Goal: Transaction & Acquisition: Purchase product/service

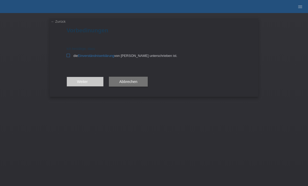
click at [71, 58] on label "die Einverständniserklärung von der Kundin unterschrieben ist." at bounding box center [154, 56] width 175 height 4
click at [70, 57] on input "die Einverständniserklärung von der Kundin unterschrieben ist." at bounding box center [68, 55] width 3 height 3
checkbox input "true"
click at [84, 85] on button "Weiter arrow_forward" at bounding box center [85, 82] width 37 height 10
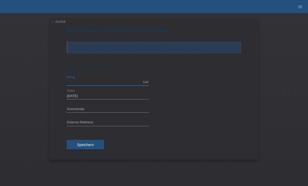
click at [100, 81] on input "text" at bounding box center [108, 82] width 82 height 7
click at [106, 110] on input "text" at bounding box center [108, 109] width 82 height 7
type input "1885.00"
type input "10 er Mix"
click at [88, 147] on span "Speichern" at bounding box center [85, 145] width 17 height 4
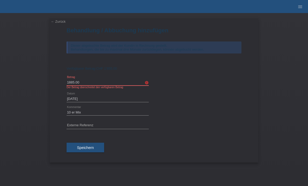
click at [98, 86] on input "1885.00" at bounding box center [108, 82] width 82 height 7
click at [87, 147] on button "Speichern" at bounding box center [86, 148] width 38 height 10
type input "1855.00"
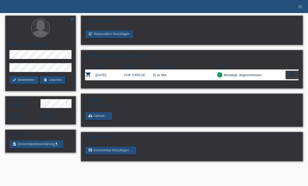
click at [302, 167] on html "MF Health Kund*innen Behandlungen / Abbuchungen E-Mail Support Saqip Lumani clo…" at bounding box center [154, 83] width 308 height 167
click at [297, 6] on link "menu" at bounding box center [300, 6] width 10 height 3
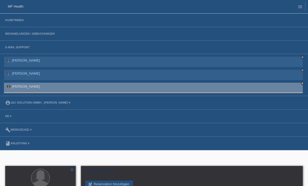
click at [40, 16] on li "Kund*innen" at bounding box center [154, 21] width 308 height 14
click at [26, 21] on link "Kund*innen" at bounding box center [15, 20] width 24 height 3
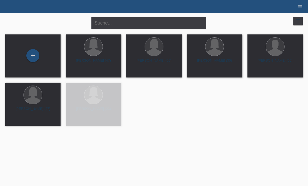
click at [301, 7] on icon "menu" at bounding box center [300, 6] width 5 height 5
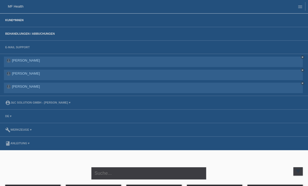
click at [54, 33] on link "Behandlungen / Abbuchungen" at bounding box center [30, 33] width 55 height 3
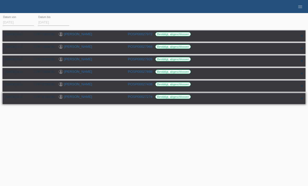
click at [240, 98] on div "[DATE] 15:15 CHF 3'195.00 [PERSON_NAME] POSP00027274 Bestätigt, abgeschlossen" at bounding box center [154, 98] width 303 height 11
click at [302, 103] on div "▾" at bounding box center [302, 99] width 8 height 8
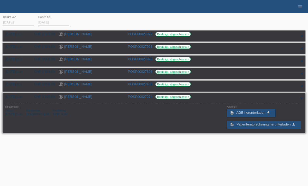
click at [299, 103] on div "▾" at bounding box center [302, 99] width 8 height 8
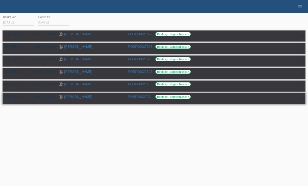
click at [300, 103] on div "▾" at bounding box center [302, 99] width 8 height 8
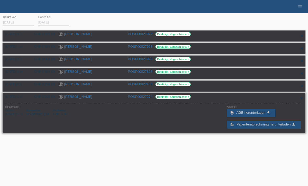
click at [116, 125] on div "Reservation Datum [DATE] 15:13 Kommentar Bodyforming M Restbetrag CHF 0.00" at bounding box center [154, 117] width 298 height 23
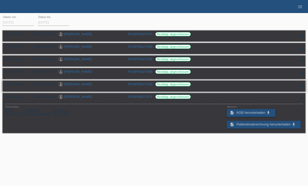
click at [302, 90] on div "▾" at bounding box center [302, 86] width 8 height 8
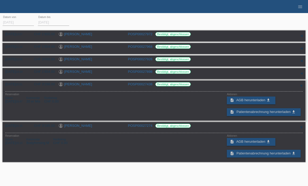
click at [299, 90] on div "▾" at bounding box center [302, 86] width 8 height 8
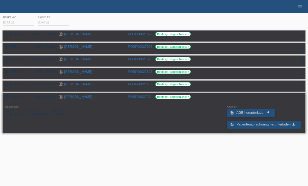
click at [299, 103] on div "▾" at bounding box center [302, 99] width 8 height 8
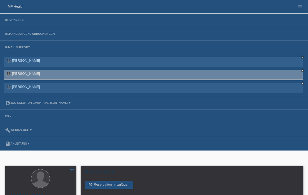
click at [30, 19] on li "Kund*innen" at bounding box center [154, 21] width 308 height 14
click at [18, 5] on link "MF Health" at bounding box center [16, 6] width 16 height 4
